Goal: Check status: Check status

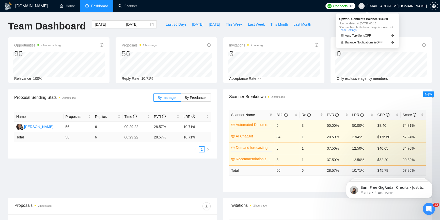
click at [348, 4] on span "Connects:" at bounding box center [340, 6] width 15 height 6
click at [194, 22] on span "[DATE]" at bounding box center [197, 25] width 11 height 6
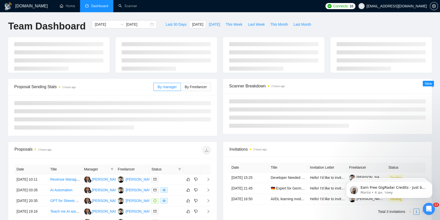
type input "2025-08-30"
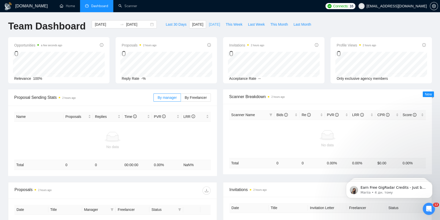
click at [209, 23] on span "[DATE]" at bounding box center [214, 25] width 11 height 6
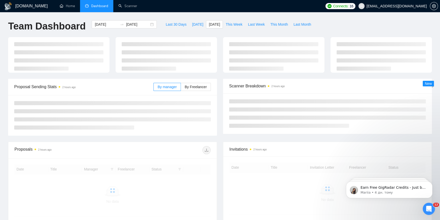
type input "[DATE]"
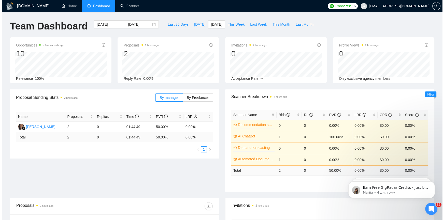
scroll to position [92, 0]
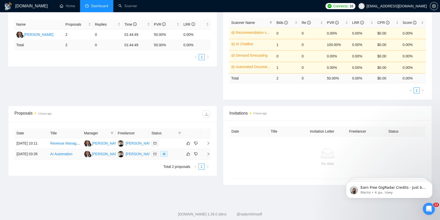
click at [206, 160] on td at bounding box center [206, 154] width 10 height 11
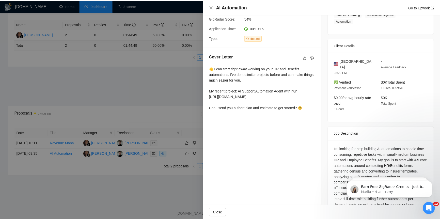
scroll to position [111, 0]
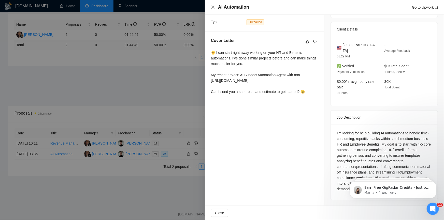
click at [142, 84] on div at bounding box center [222, 110] width 444 height 220
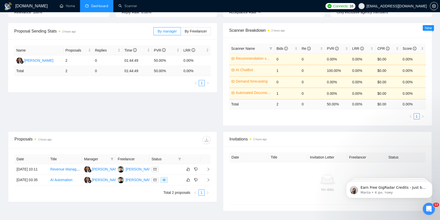
scroll to position [0, 0]
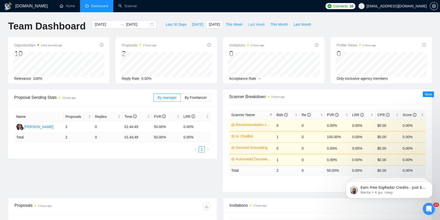
click at [248, 24] on span "Last Week" at bounding box center [256, 25] width 17 height 6
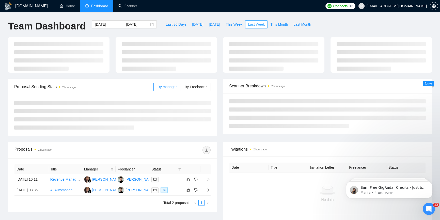
type input "2025-08-18"
type input "2025-08-24"
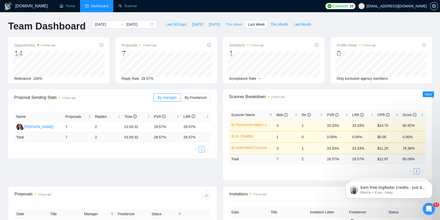
click at [233, 23] on span "This Week" at bounding box center [234, 25] width 17 height 6
type input "2025-08-25"
type input "2025-08-31"
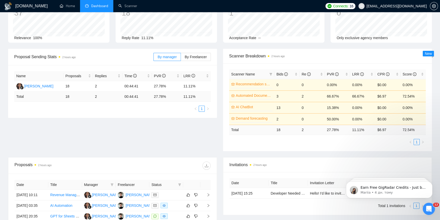
scroll to position [92, 0]
